Goal: Task Accomplishment & Management: Manage account settings

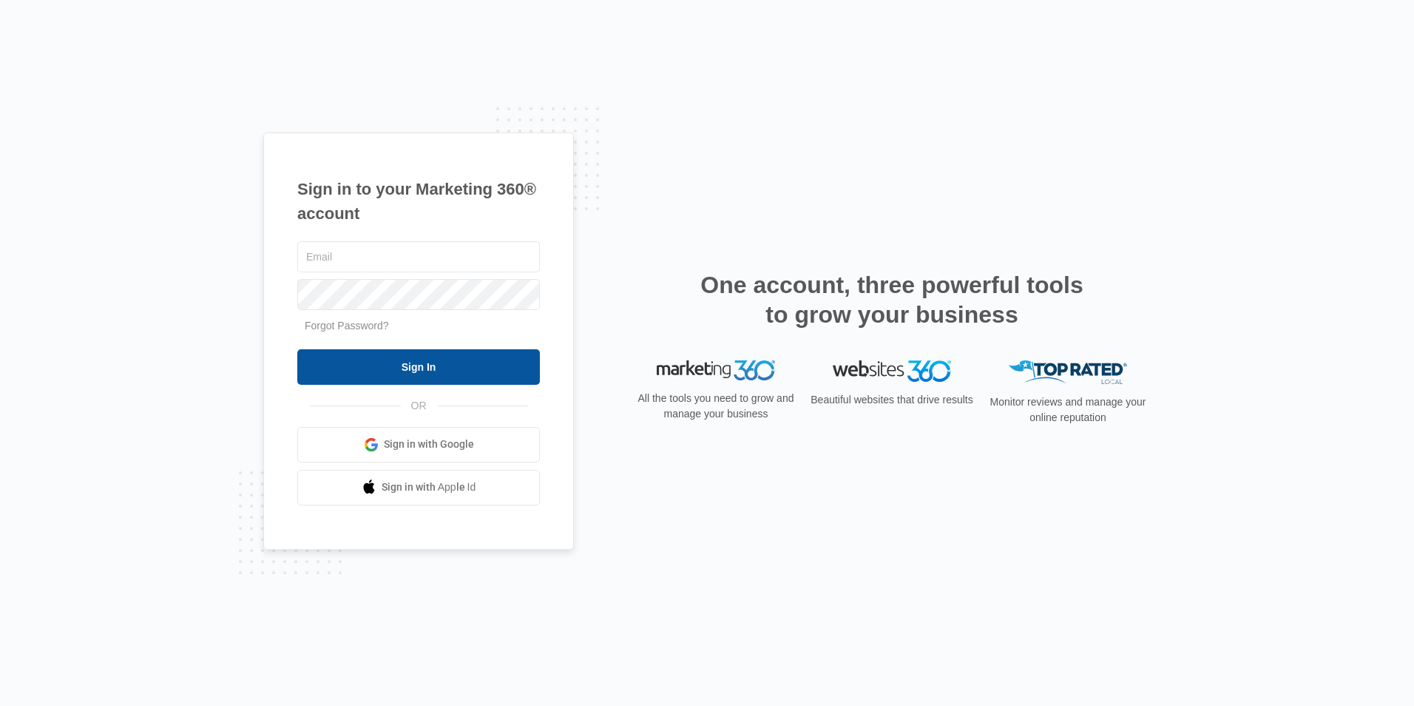
type input "[EMAIL_ADDRESS][DOMAIN_NAME]"
click at [421, 368] on input "Sign In" at bounding box center [418, 367] width 243 height 36
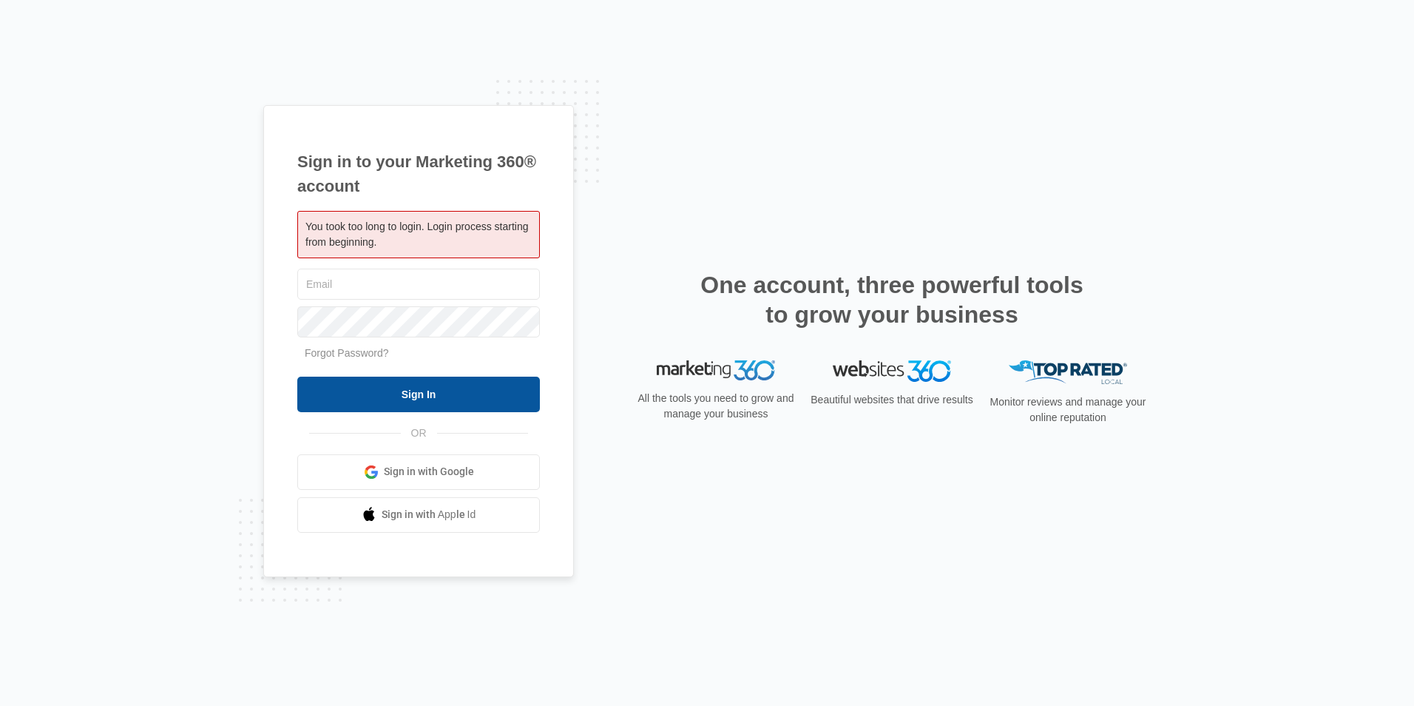
type input "[EMAIL_ADDRESS][DOMAIN_NAME]"
click at [457, 387] on input "Sign In" at bounding box center [418, 394] width 243 height 36
